Goal: Transaction & Acquisition: Obtain resource

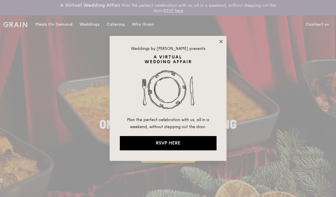
click at [222, 40] on icon at bounding box center [220, 41] width 3 height 3
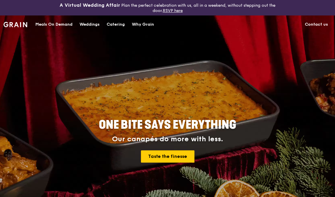
click at [106, 21] on link "Catering" at bounding box center [115, 25] width 25 height 18
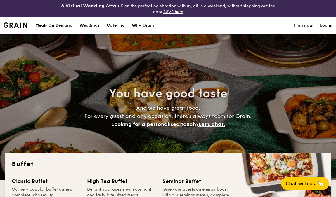
select select
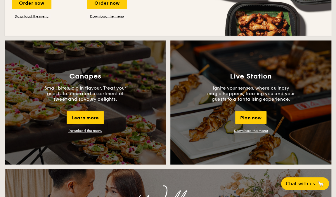
scroll to position [497, 0]
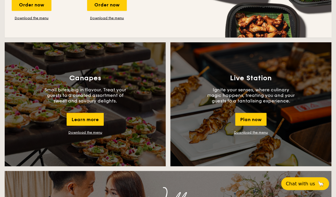
click at [88, 133] on link "Download the menu" at bounding box center [85, 133] width 34 height 4
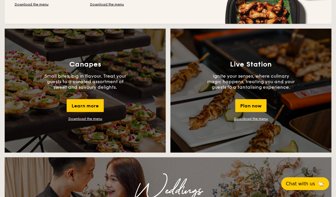
scroll to position [0, 0]
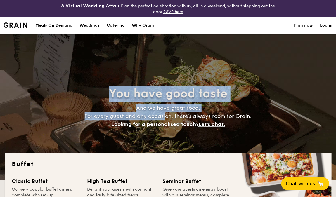
drag, startPoint x: 164, startPoint y: 116, endPoint x: 173, endPoint y: 50, distance: 66.7
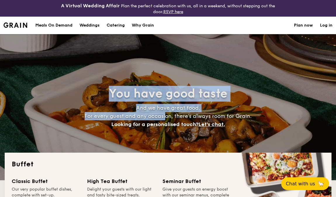
click at [173, 50] on div "You have good taste And we have great food. For every guest and any occasion, t…" at bounding box center [168, 107] width 327 height 146
